Goal: Task Accomplishment & Management: Use online tool/utility

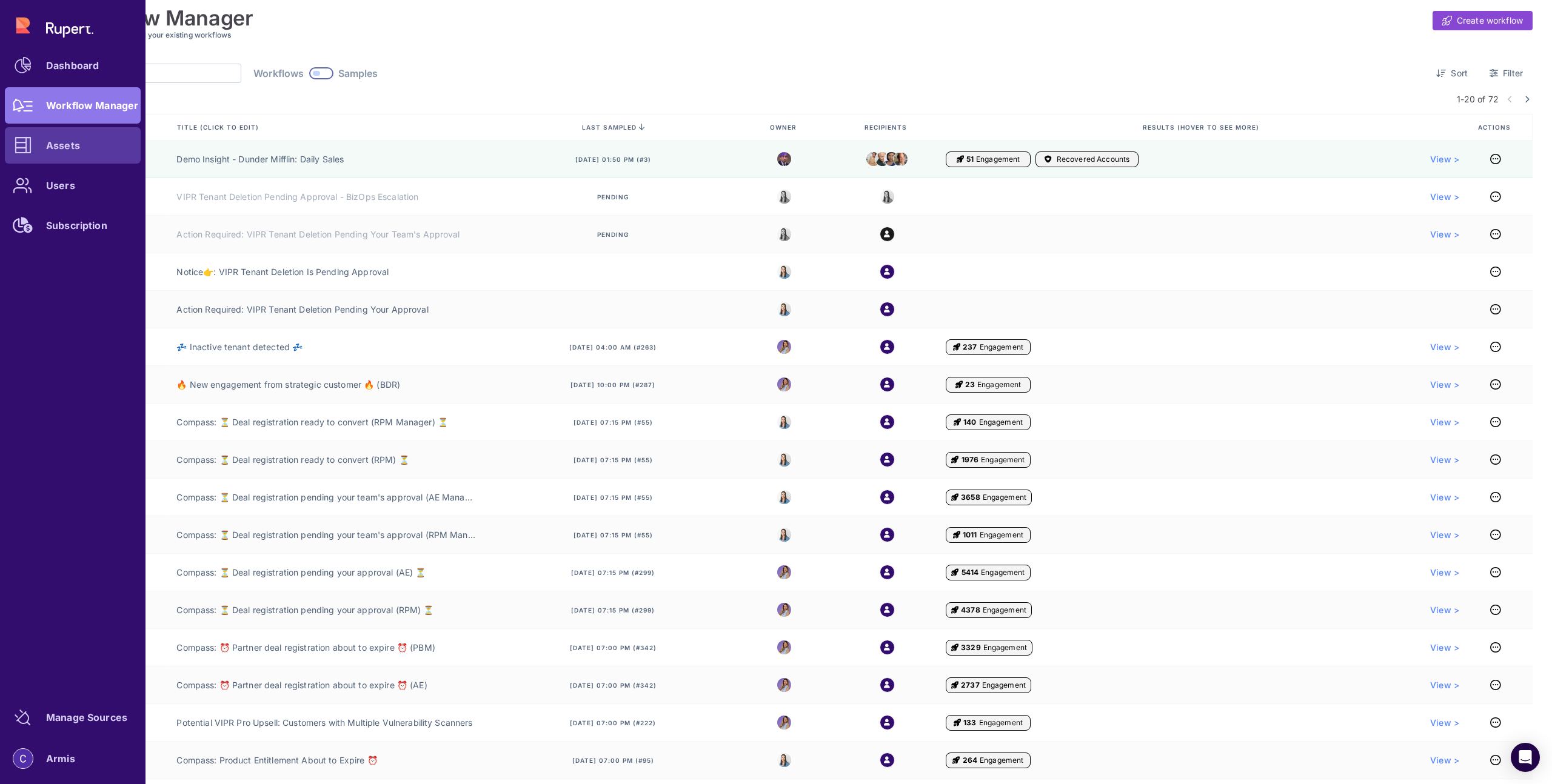
click at [24, 142] on icon at bounding box center [23, 146] width 17 height 17
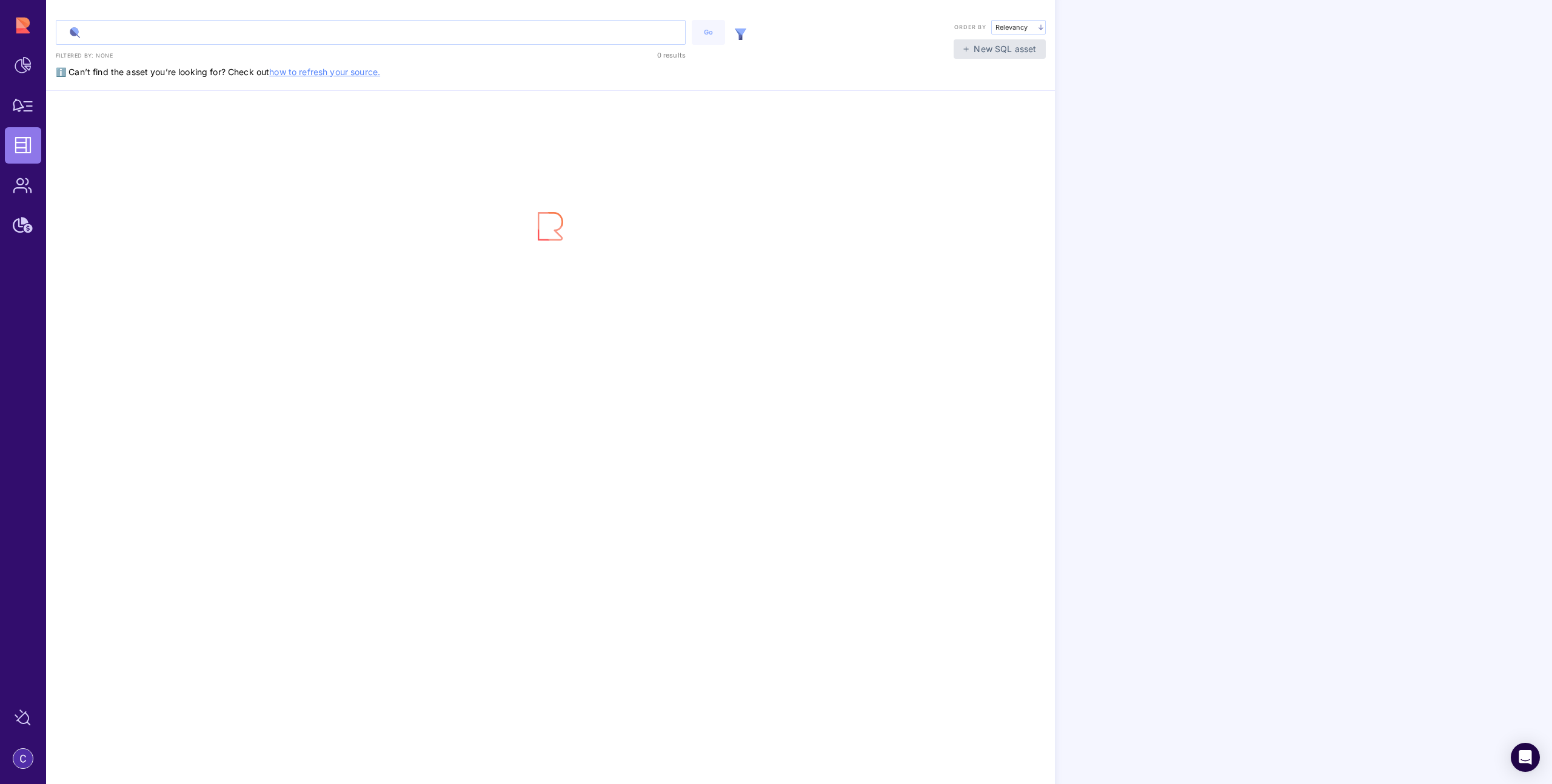
click at [222, 32] on input "text" at bounding box center [370, 32] width 628 height 23
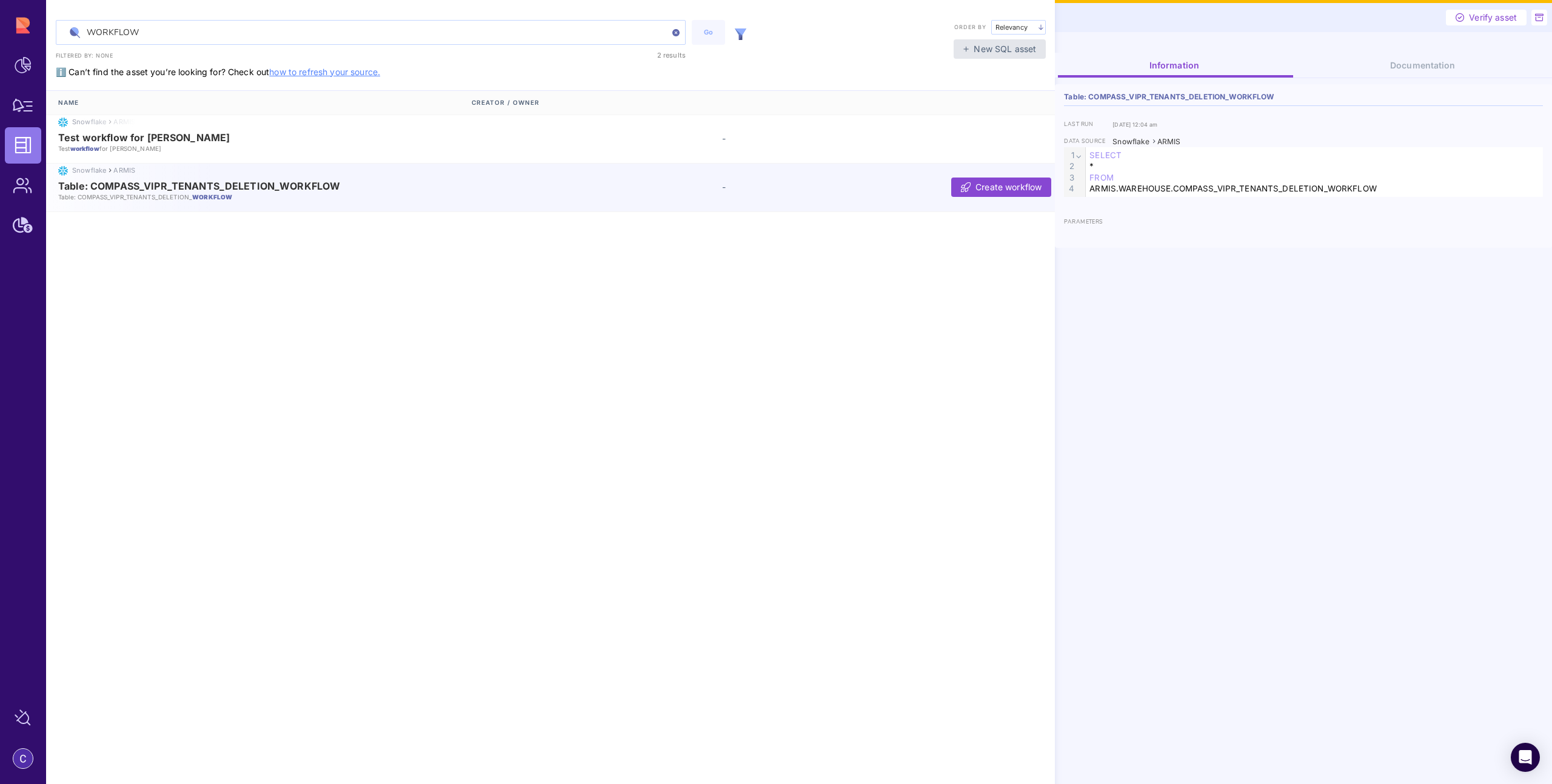
type input "WORKFLOW"
click at [292, 190] on span "Table: COMPASS_VIPR_TENANTS_DELETION_WORKFLOW" at bounding box center [199, 186] width 282 height 11
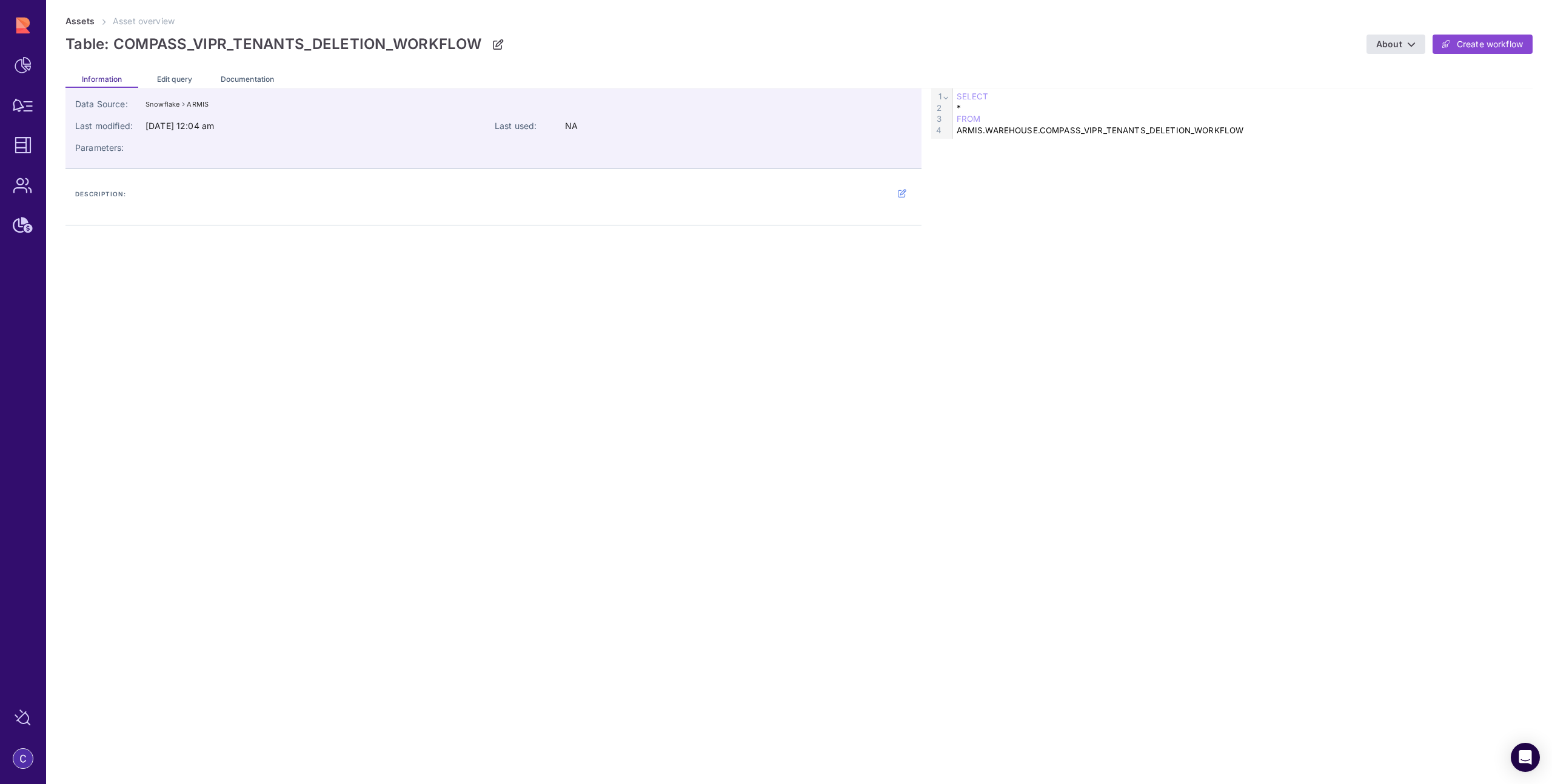
click at [169, 73] on div "Edit query" at bounding box center [174, 78] width 73 height 19
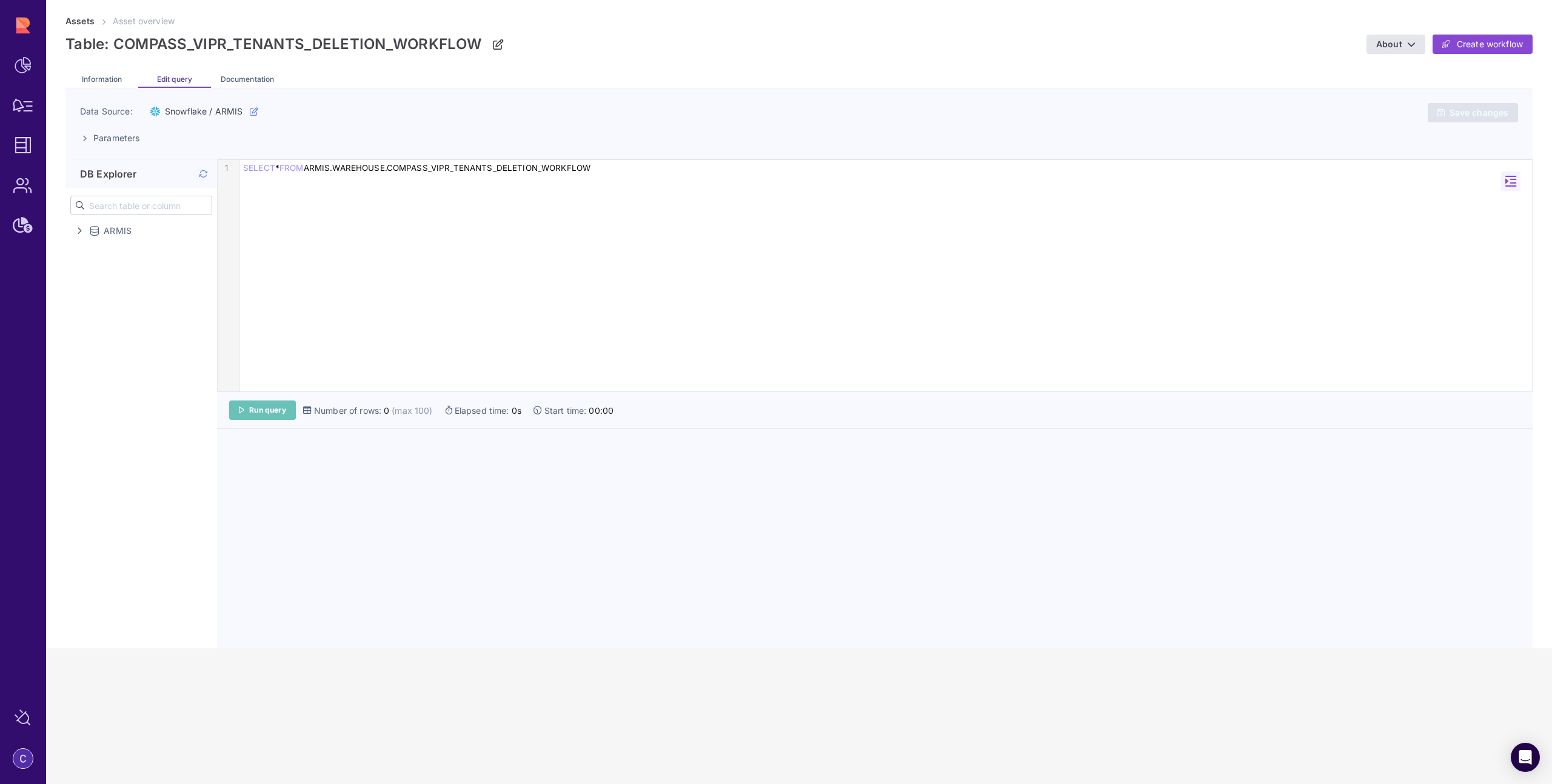
click at [278, 410] on span "Run query" at bounding box center [268, 410] width 37 height 10
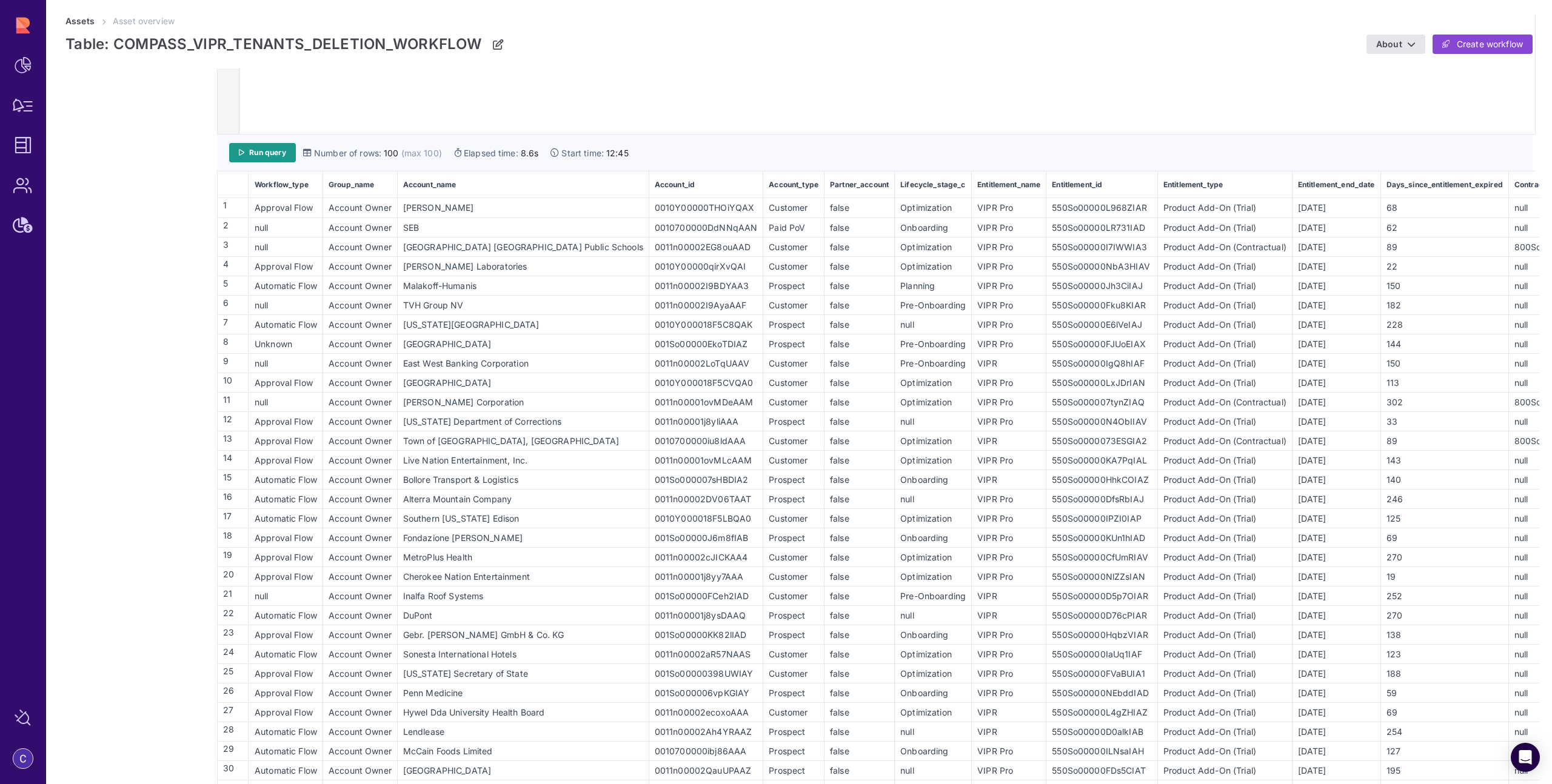
click at [493, 657] on div "Sonesta International Hotels" at bounding box center [523, 655] width 250 height 13
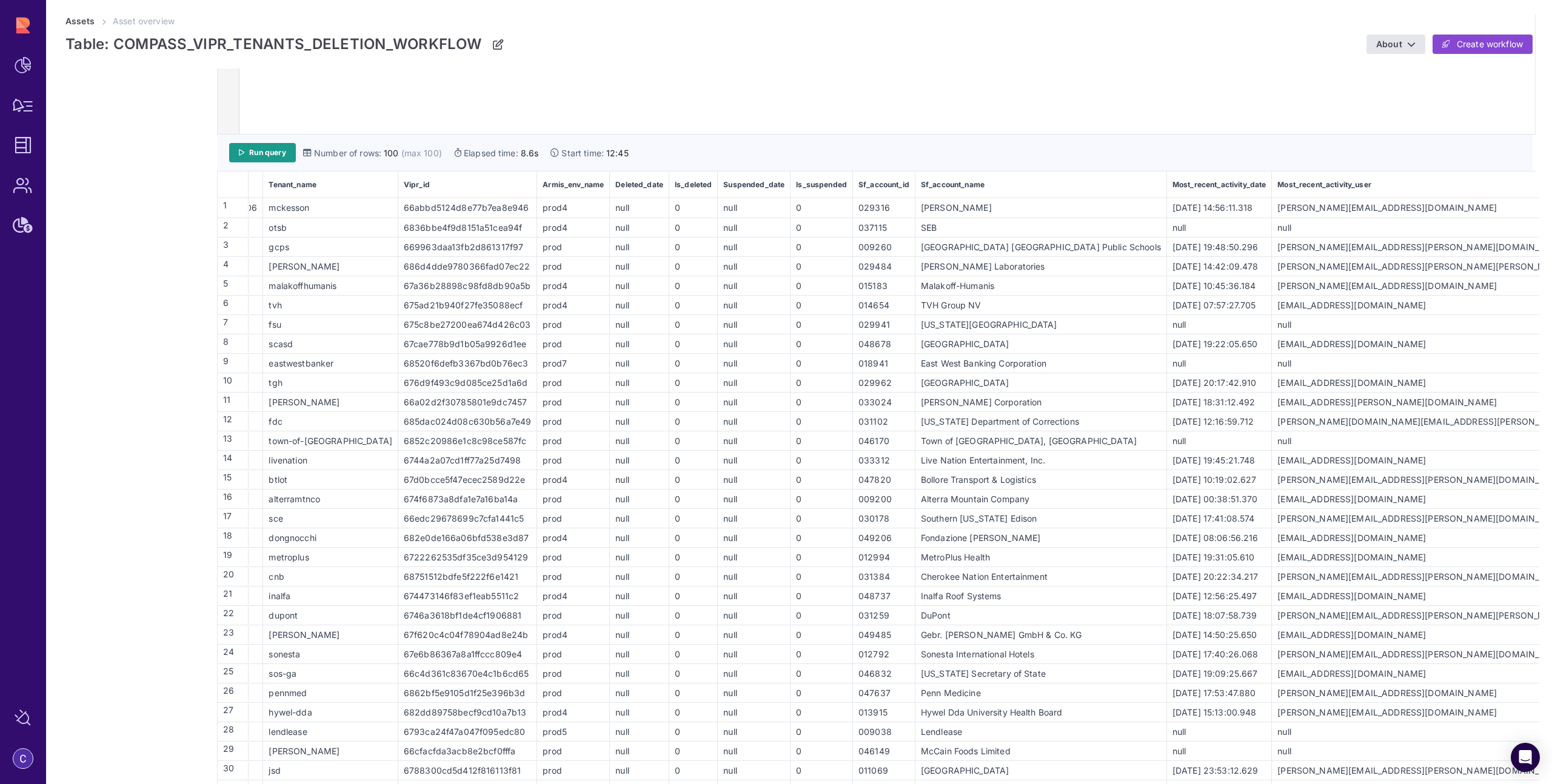
scroll to position [0, 3734]
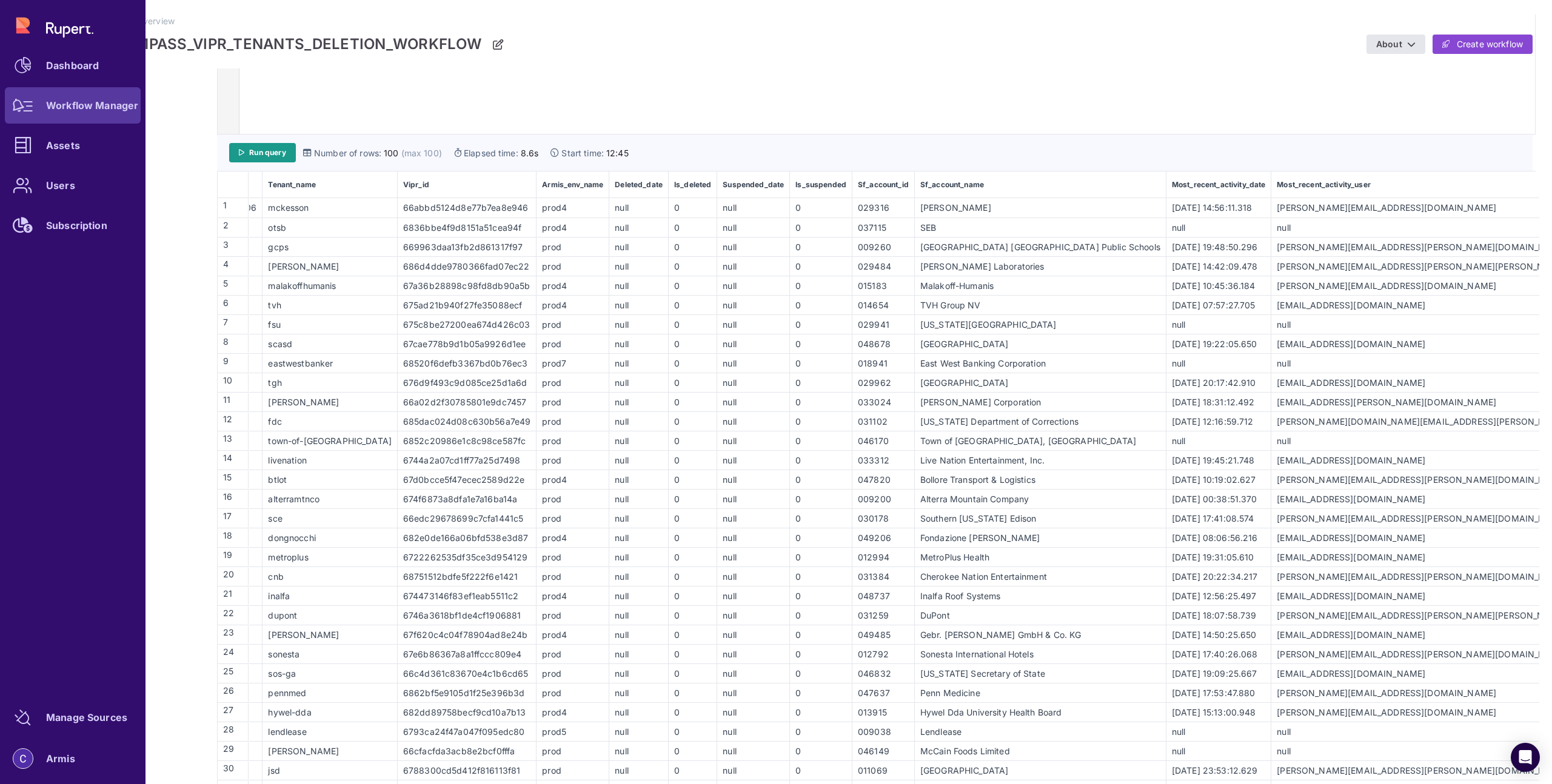
click at [31, 108] on icon at bounding box center [23, 105] width 21 height 14
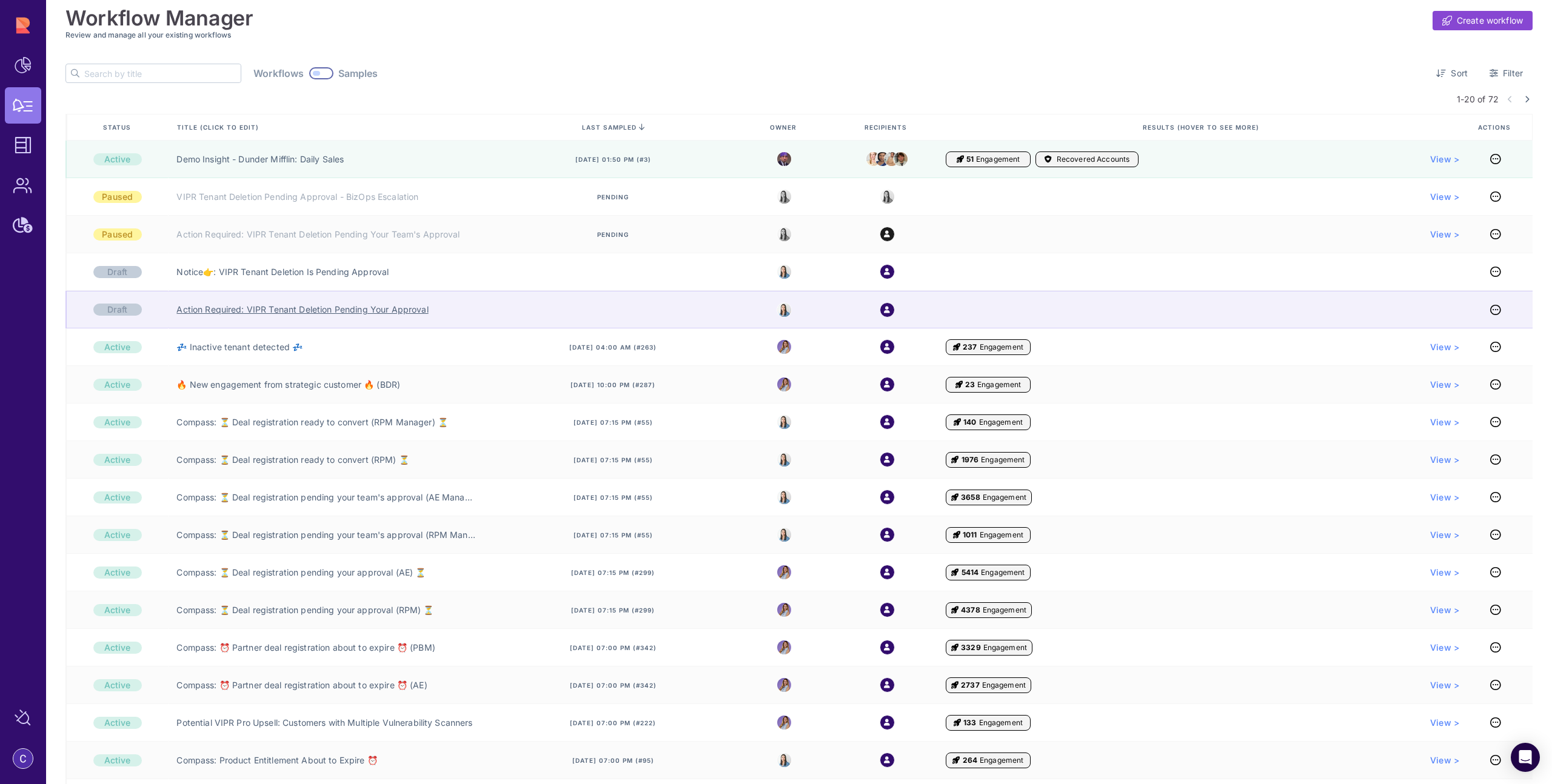
click at [329, 313] on link "Action Required: VIPR Tenant Deletion Pending Your Approval" at bounding box center [302, 309] width 252 height 12
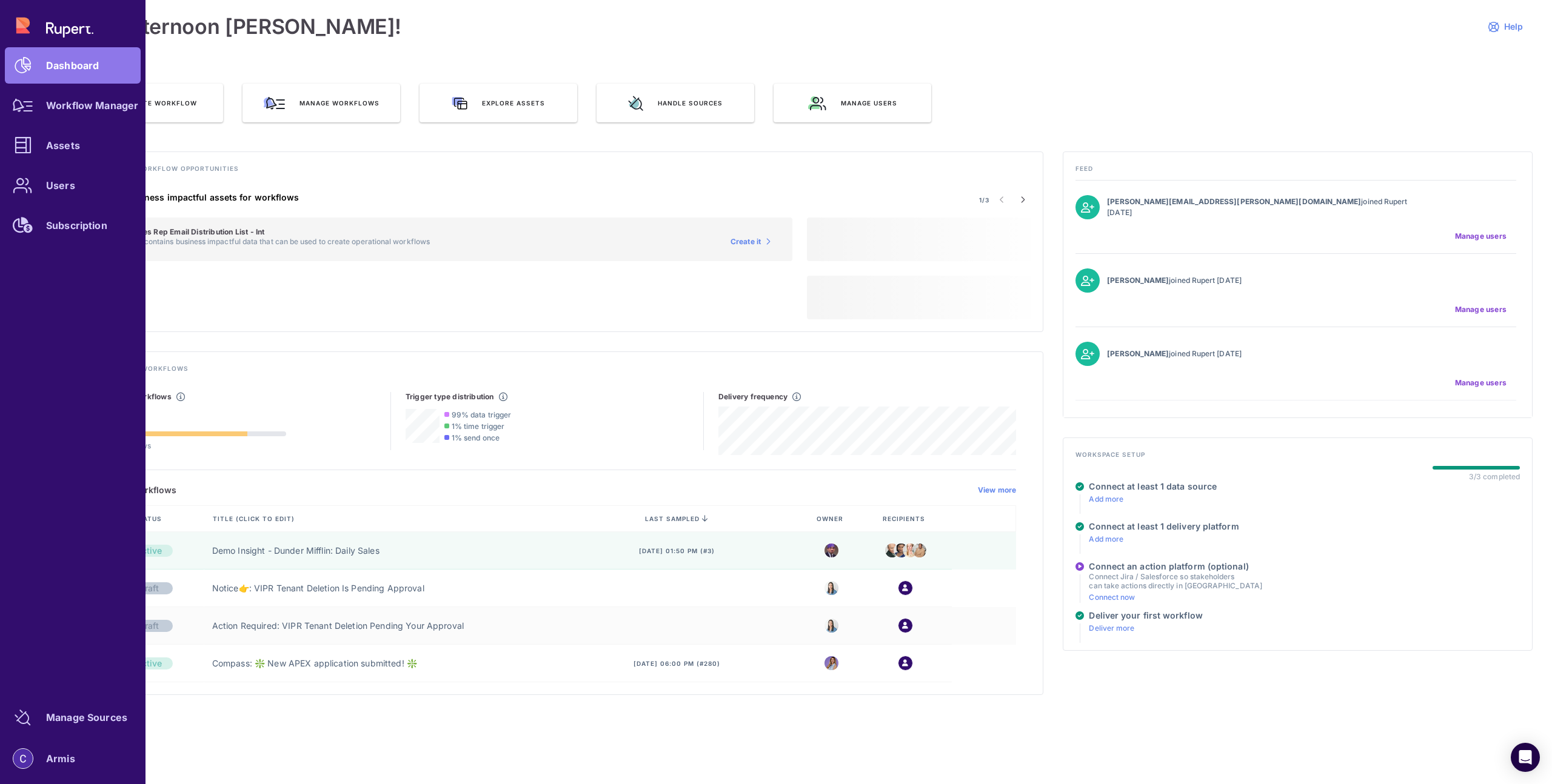
click at [28, 26] on div "Dashboard Workflow Manager Assets Users Subscription" at bounding box center [73, 125] width 136 height 236
click at [58, 137] on link "Assets" at bounding box center [73, 145] width 136 height 36
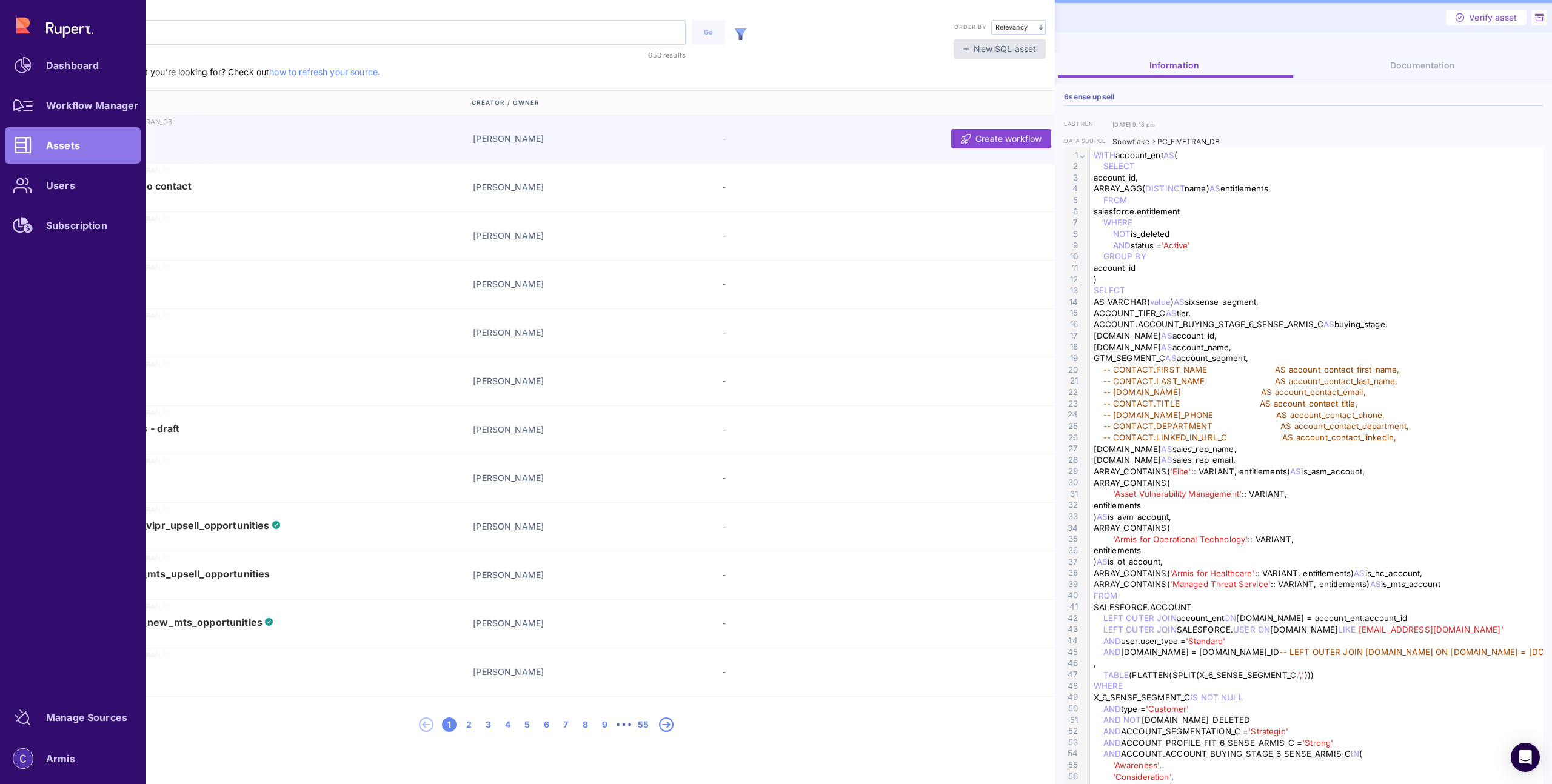
click at [24, 36] on div "Dashboard Workflow Manager Assets Users Subscription" at bounding box center [73, 125] width 136 height 236
click at [43, 26] on div "Dashboard Workflow Manager Assets Users Subscription" at bounding box center [73, 125] width 136 height 236
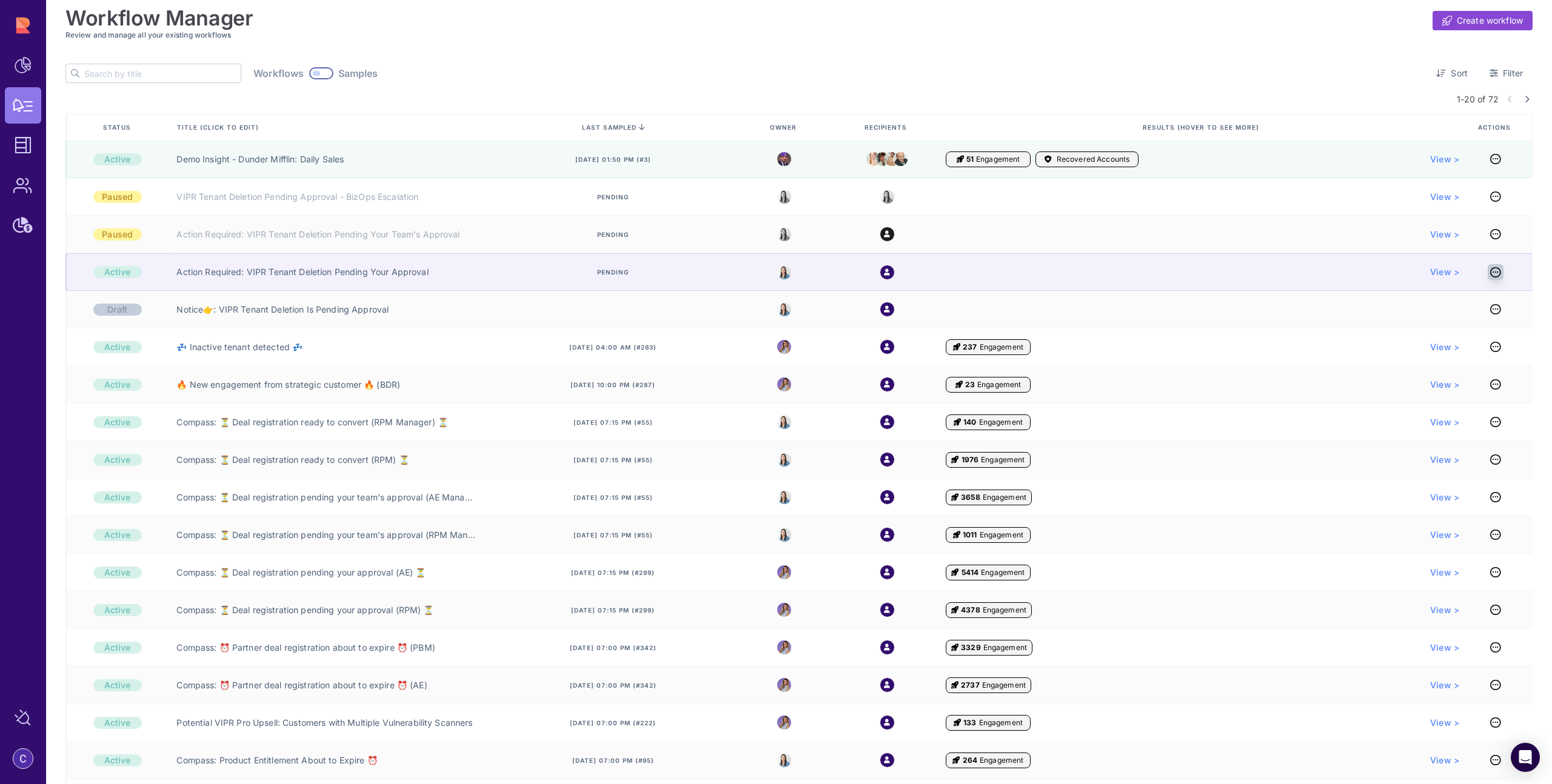
click at [1493, 272] on icon at bounding box center [1495, 272] width 11 height 1
click at [268, 275] on link "Action Required: VIPR Tenant Deletion Pending Your Approval" at bounding box center [302, 272] width 252 height 12
click at [1492, 272] on icon at bounding box center [1495, 272] width 11 height 1
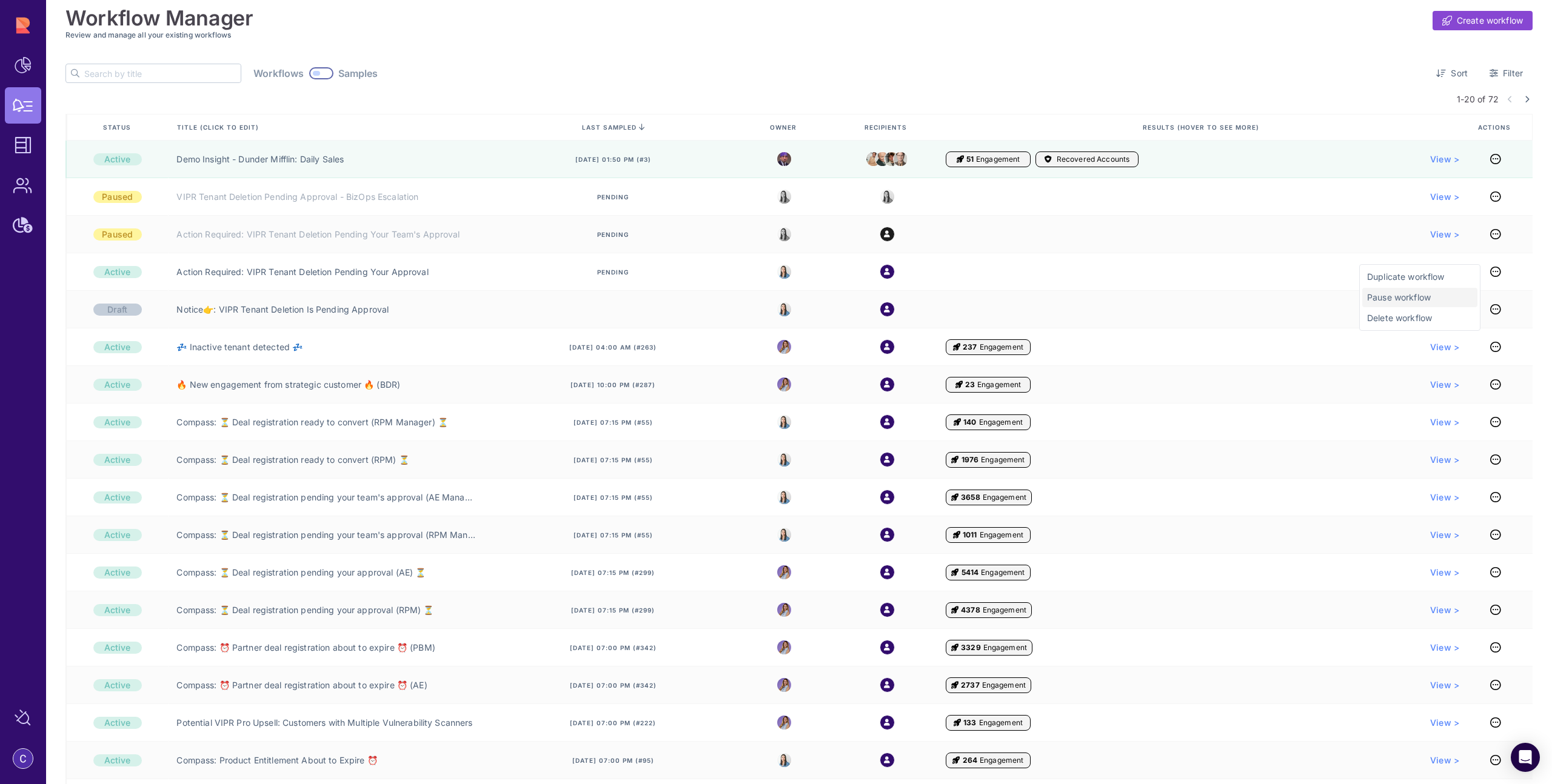
click at [1416, 300] on span "Pause workflow" at bounding box center [1420, 297] width 105 height 12
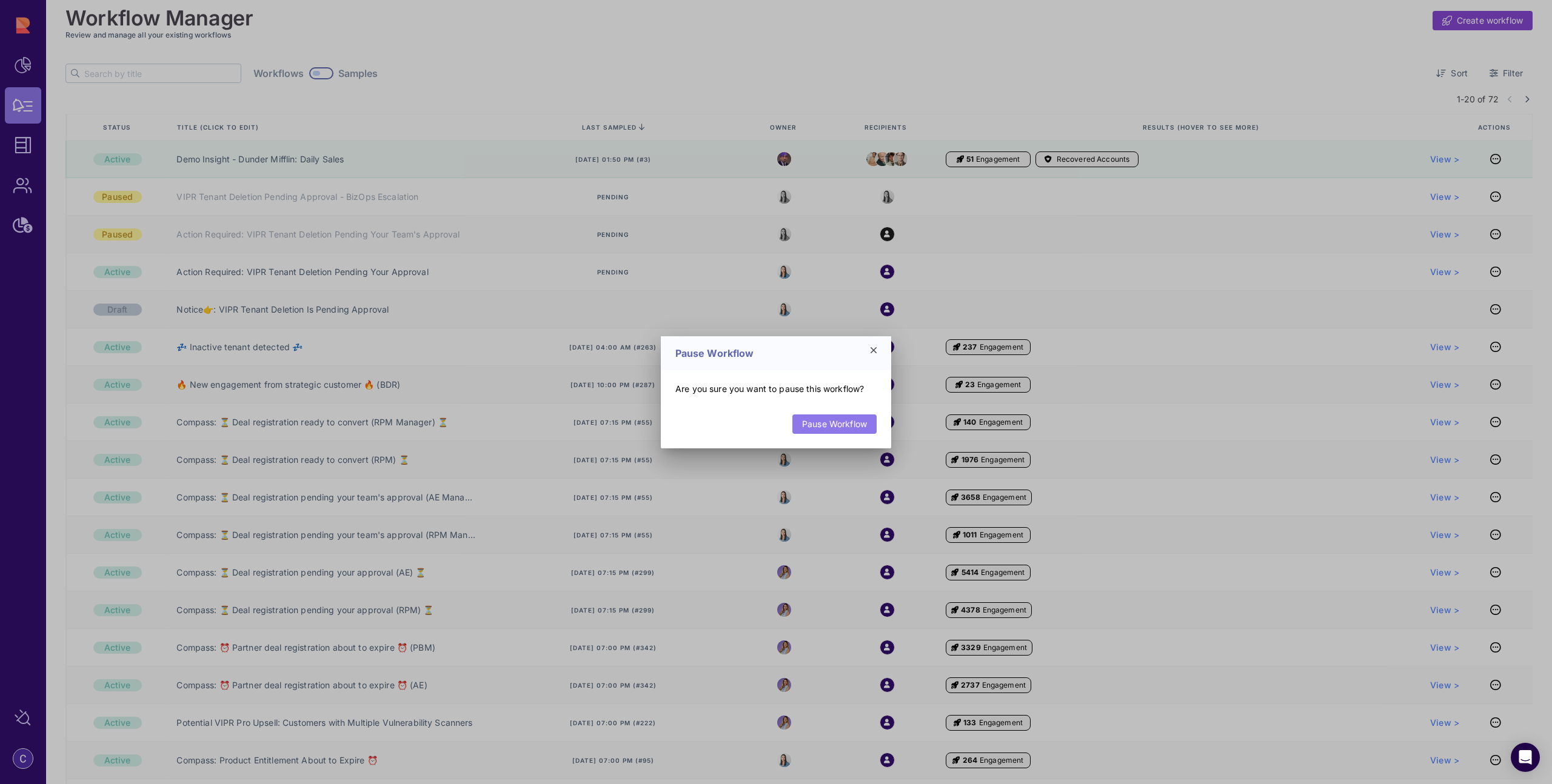
click at [807, 427] on link "Pause Workflow" at bounding box center [834, 424] width 84 height 19
